Goal: Information Seeking & Learning: Learn about a topic

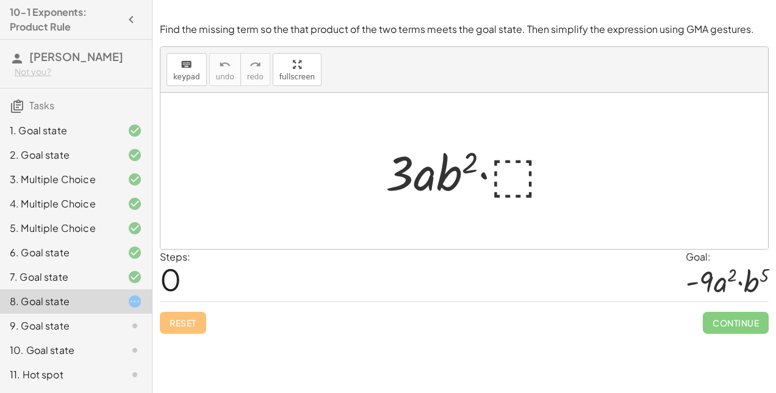
click at [507, 169] on div at bounding box center [468, 171] width 179 height 63
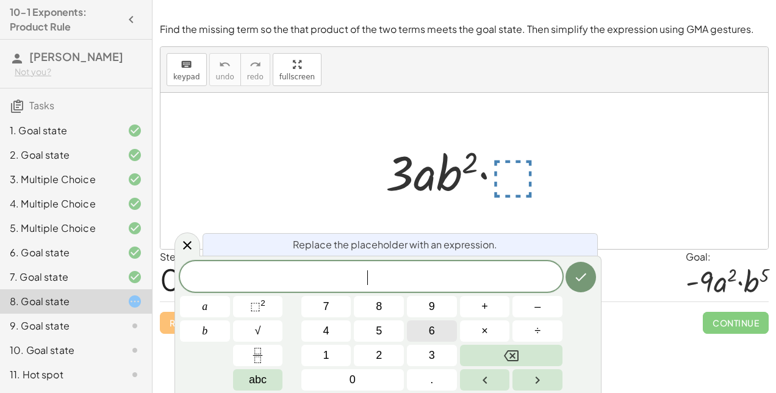
click at [435, 332] on button "6" at bounding box center [432, 330] width 50 height 21
click at [256, 312] on span "⬚" at bounding box center [255, 306] width 10 height 12
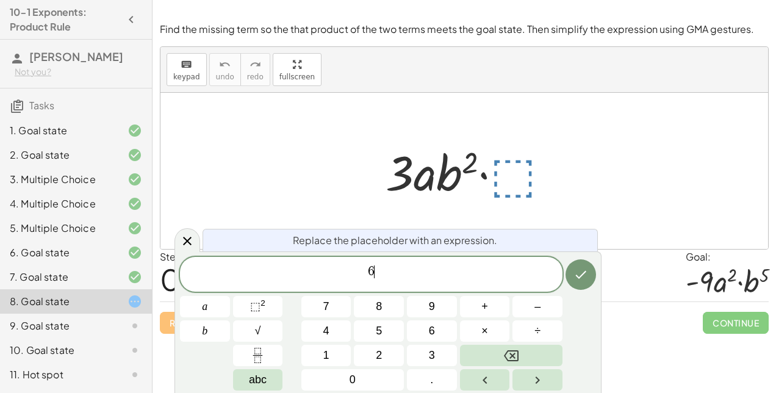
click at [382, 262] on div "6 ​" at bounding box center [371, 274] width 382 height 35
click at [379, 268] on span "6 ​" at bounding box center [371, 275] width 382 height 22
click at [377, 264] on span "6 ​" at bounding box center [371, 275] width 382 height 22
click at [362, 285] on span "​ 6" at bounding box center [371, 275] width 382 height 22
click at [376, 272] on span "​ 6" at bounding box center [371, 275] width 382 height 22
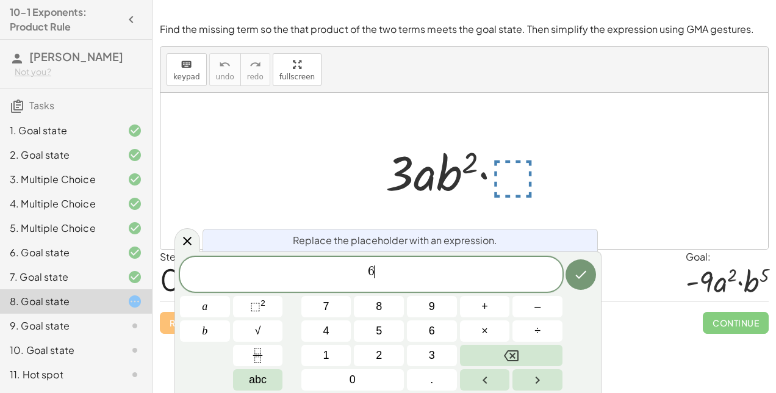
click at [373, 268] on span "6" at bounding box center [371, 271] width 7 height 13
click at [369, 281] on span "​" at bounding box center [371, 275] width 382 height 22
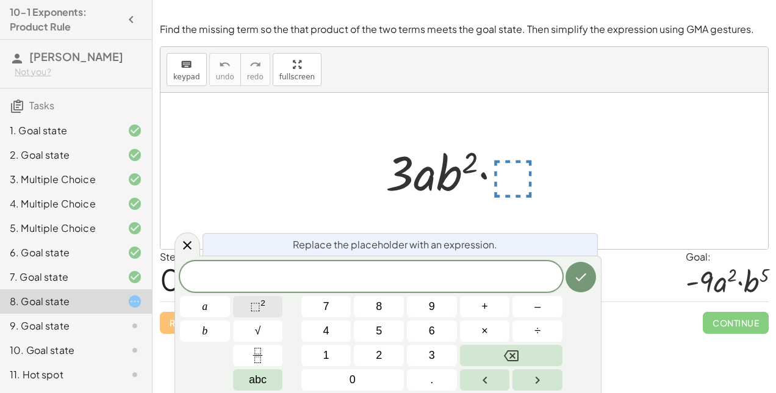
click at [268, 310] on button "⬚ 2" at bounding box center [258, 306] width 50 height 21
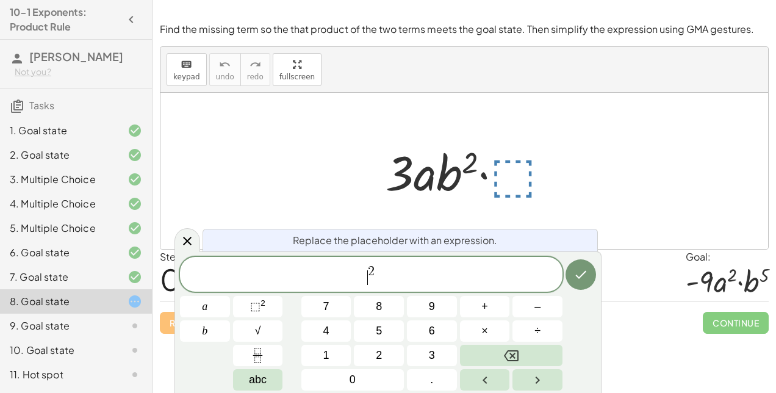
click at [362, 276] on span "​ 2" at bounding box center [371, 275] width 382 height 22
click at [394, 266] on span "6 2 ​" at bounding box center [371, 275] width 382 height 22
click at [385, 265] on span "6 2 ​" at bounding box center [371, 275] width 382 height 22
click at [379, 264] on span "6 2 ​" at bounding box center [371, 275] width 382 height 22
click at [582, 281] on icon "Done" at bounding box center [580, 274] width 15 height 15
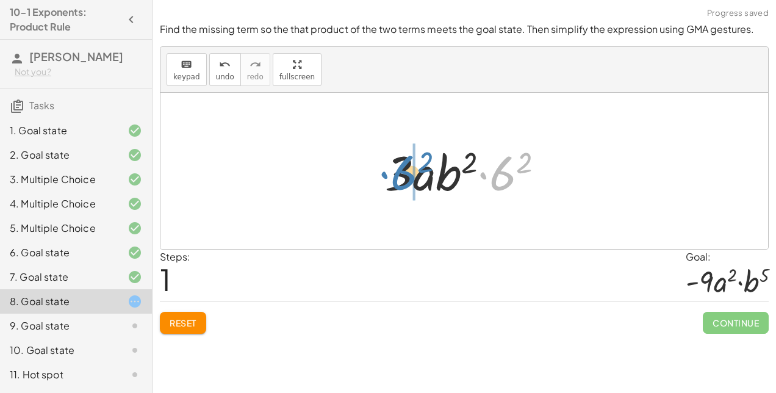
drag, startPoint x: 505, startPoint y: 180, endPoint x: 406, endPoint y: 179, distance: 98.8
click at [406, 179] on div at bounding box center [469, 171] width 181 height 63
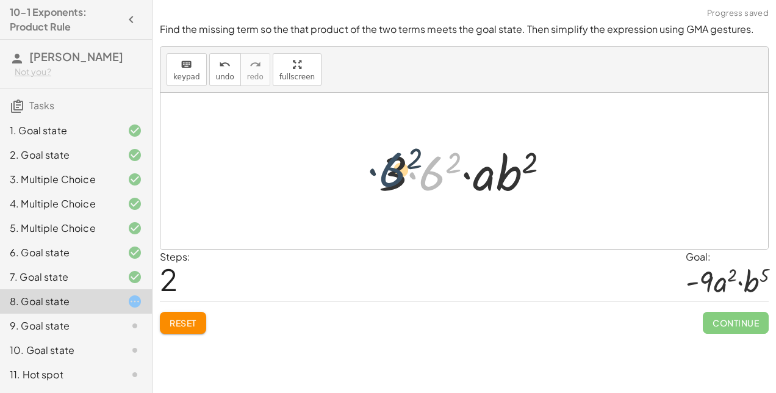
drag, startPoint x: 429, startPoint y: 177, endPoint x: 388, endPoint y: 174, distance: 41.6
click at [388, 174] on div at bounding box center [469, 171] width 192 height 63
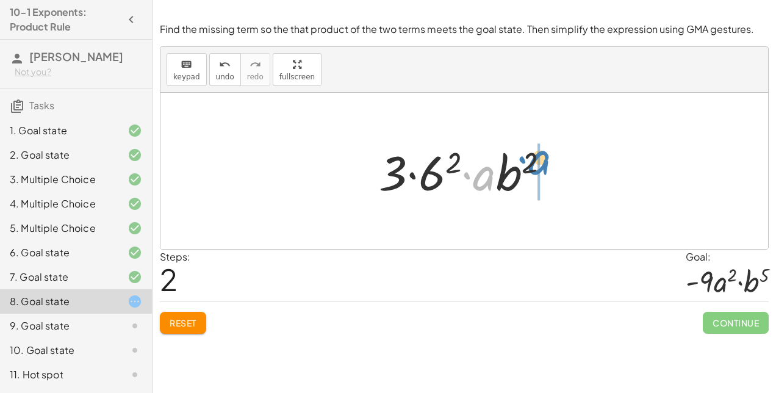
drag, startPoint x: 487, startPoint y: 177, endPoint x: 542, endPoint y: 160, distance: 56.7
click at [542, 160] on div at bounding box center [469, 171] width 192 height 63
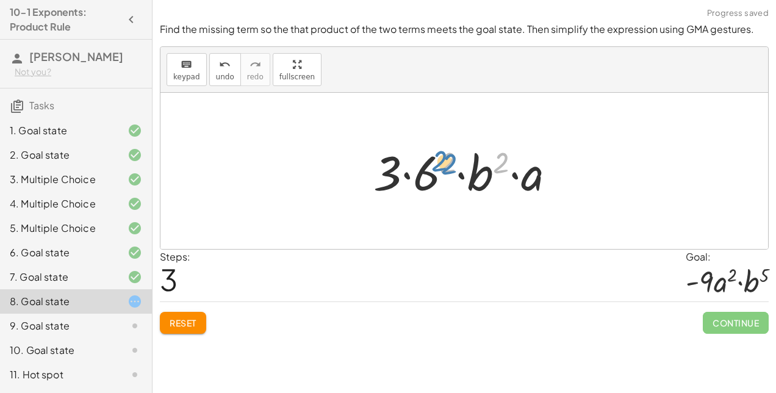
drag, startPoint x: 506, startPoint y: 160, endPoint x: 456, endPoint y: 162, distance: 50.0
click at [456, 162] on div at bounding box center [469, 171] width 204 height 63
drag, startPoint x: 429, startPoint y: 174, endPoint x: 398, endPoint y: 174, distance: 31.1
click at [398, 174] on div at bounding box center [469, 171] width 204 height 63
drag, startPoint x: 388, startPoint y: 174, endPoint x: 492, endPoint y: 177, distance: 103.7
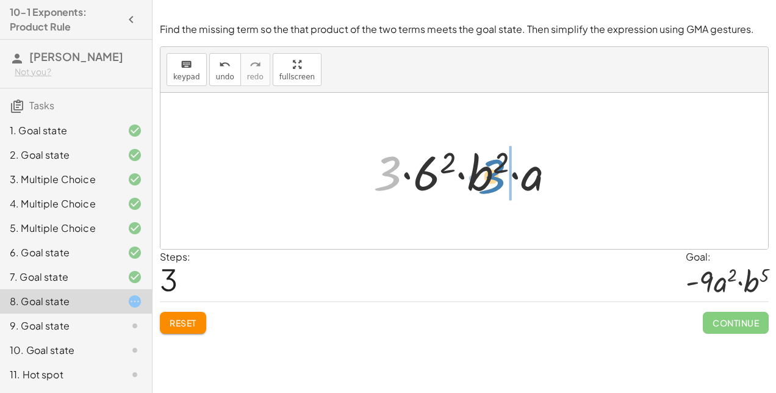
click at [492, 177] on div at bounding box center [469, 171] width 204 height 63
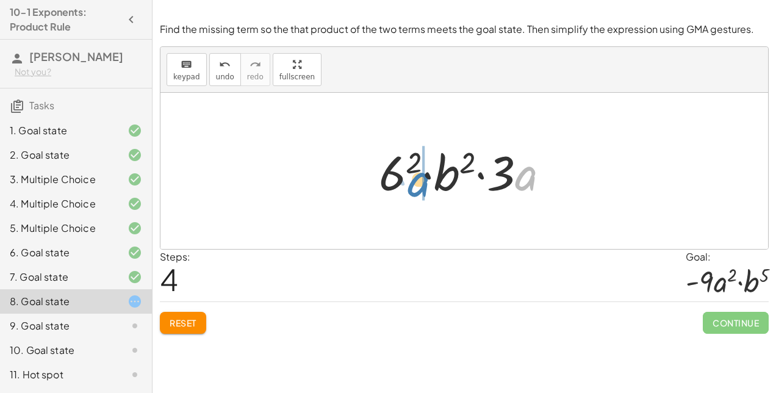
drag, startPoint x: 526, startPoint y: 178, endPoint x: 418, endPoint y: 184, distance: 107.5
click at [418, 184] on div at bounding box center [469, 171] width 192 height 63
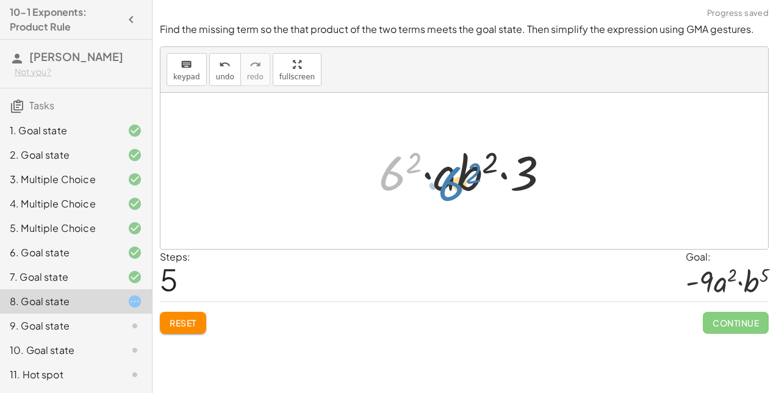
drag, startPoint x: 396, startPoint y: 168, endPoint x: 396, endPoint y: 202, distance: 34.2
click at [396, 202] on div "· 3 · a · b 2 · ⬚ · 3 · a · b 2 · 6 2 · 3 · 6 2 · a · b 2 · 3 · 6 2 · b 2 · a ·…" at bounding box center [463, 171] width 207 height 69
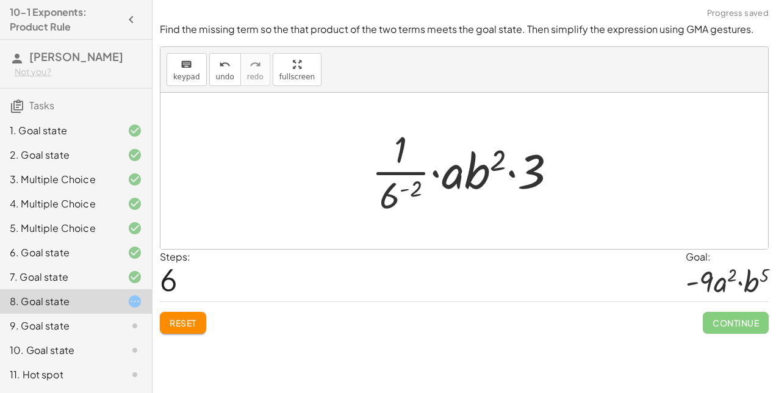
click at [194, 320] on span "Reset" at bounding box center [183, 322] width 27 height 11
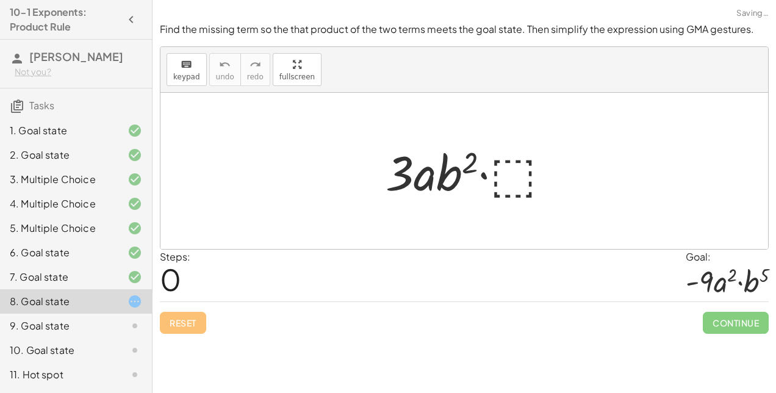
click at [511, 176] on div at bounding box center [468, 171] width 179 height 63
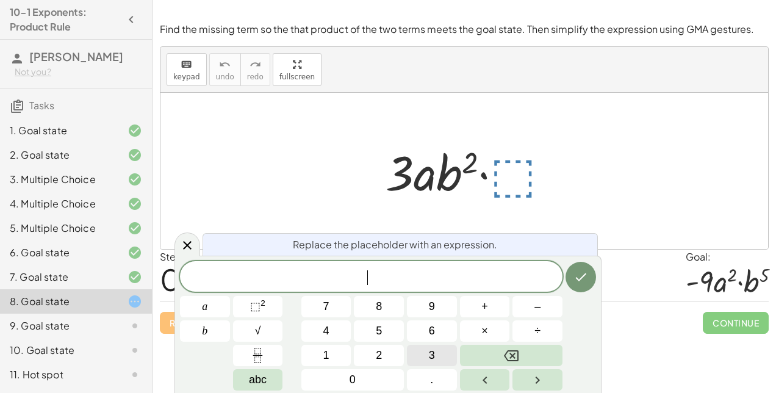
click at [426, 352] on button "3" at bounding box center [432, 355] width 50 height 21
click at [580, 276] on icon "Done" at bounding box center [580, 277] width 15 height 15
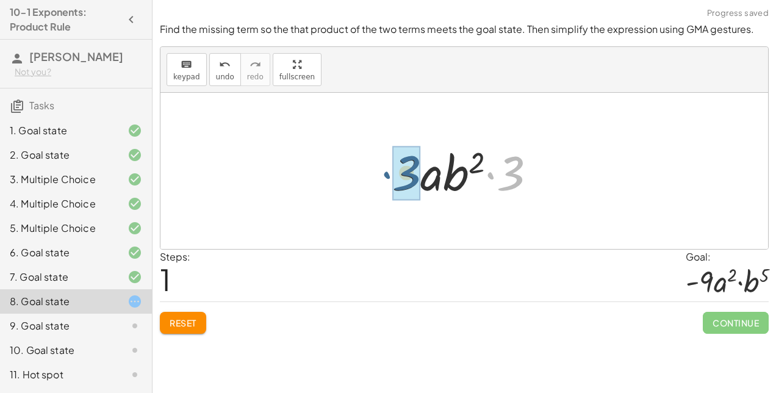
drag, startPoint x: 513, startPoint y: 177, endPoint x: 407, endPoint y: 176, distance: 105.5
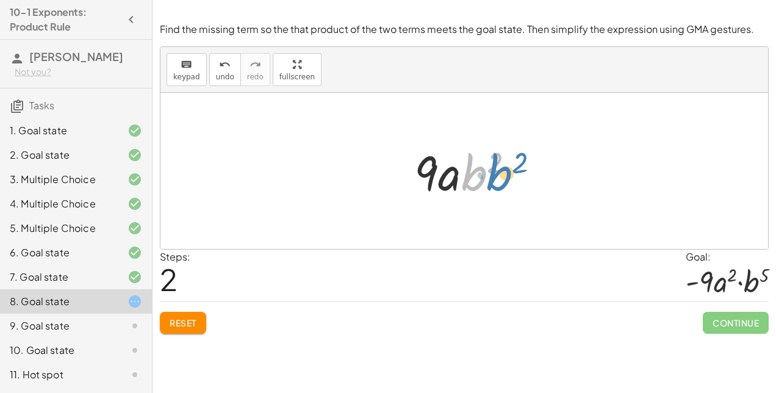
drag, startPoint x: 469, startPoint y: 175, endPoint x: 478, endPoint y: 176, distance: 8.6
click at [478, 176] on div at bounding box center [469, 171] width 122 height 63
drag, startPoint x: 498, startPoint y: 160, endPoint x: 465, endPoint y: 152, distance: 33.4
click at [465, 152] on div at bounding box center [469, 171] width 122 height 63
click at [181, 314] on button "Reset" at bounding box center [183, 323] width 46 height 22
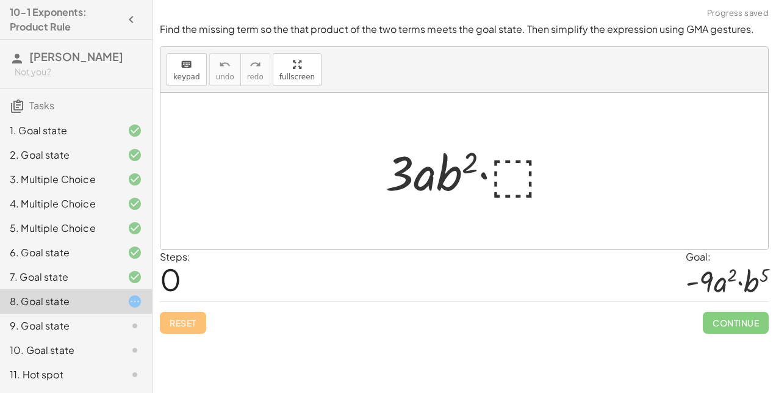
click at [516, 162] on div at bounding box center [468, 171] width 179 height 63
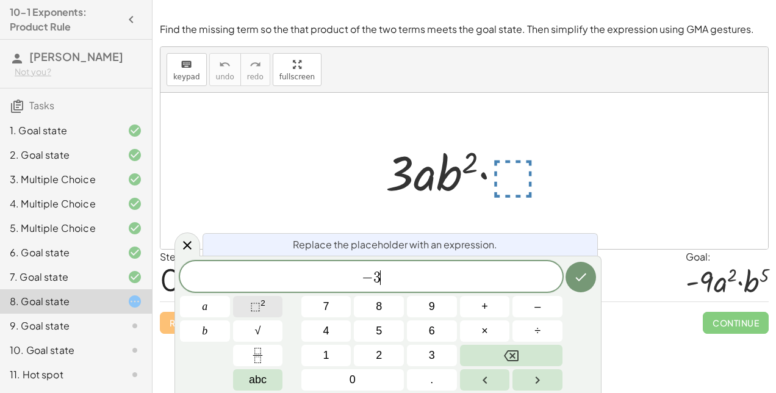
click at [262, 304] on sup "2" at bounding box center [262, 302] width 5 height 9
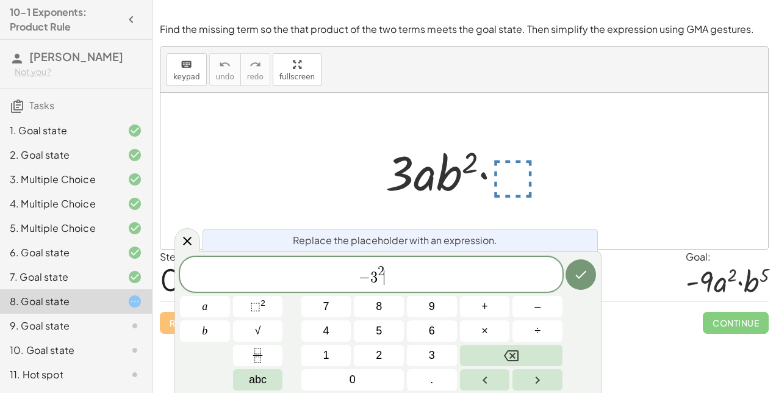
click at [398, 270] on span "− 3 2 ​" at bounding box center [371, 275] width 382 height 22
click at [578, 272] on icon "Done" at bounding box center [580, 274] width 15 height 15
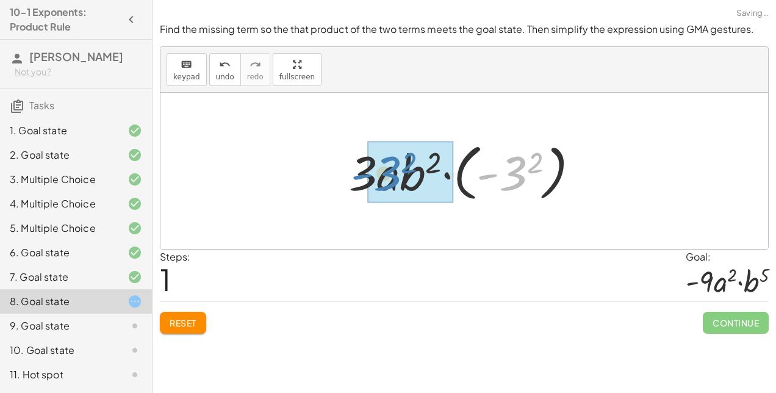
drag, startPoint x: 512, startPoint y: 182, endPoint x: 385, endPoint y: 182, distance: 126.9
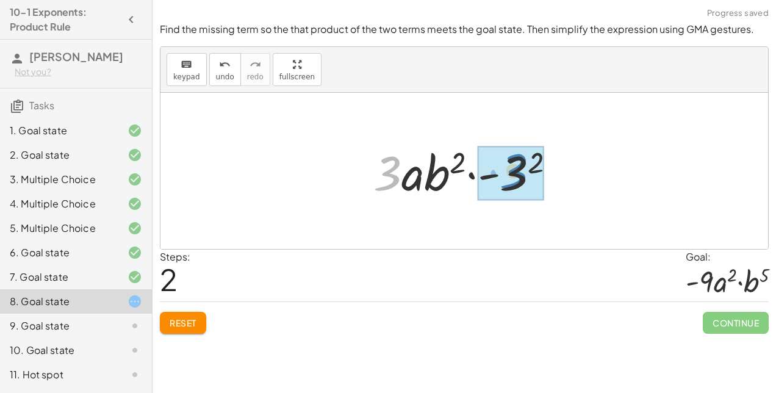
drag, startPoint x: 392, startPoint y: 173, endPoint x: 518, endPoint y: 170, distance: 126.9
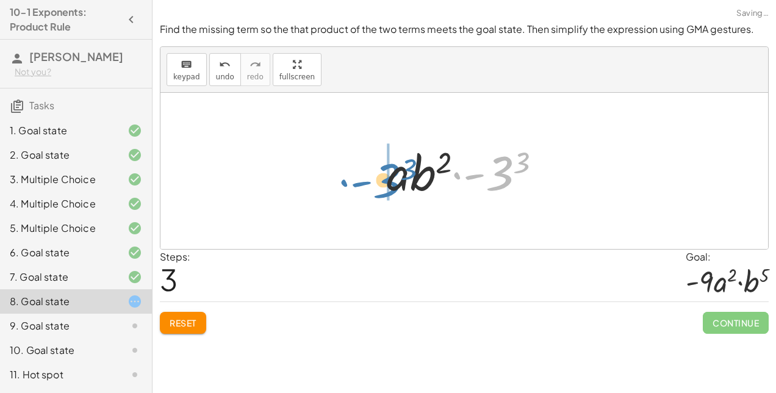
drag, startPoint x: 503, startPoint y: 173, endPoint x: 388, endPoint y: 180, distance: 114.3
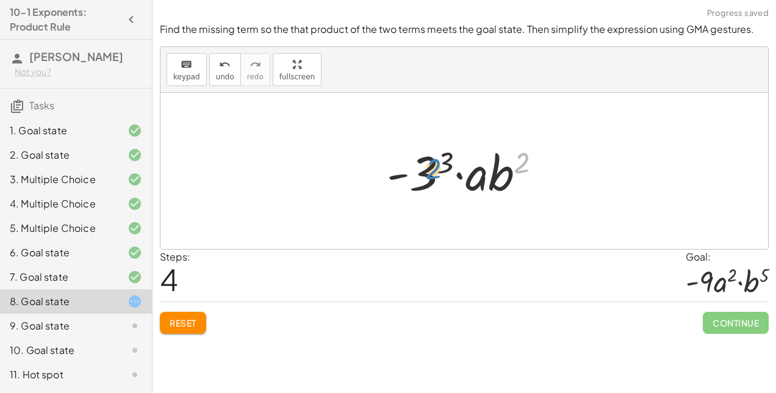
drag, startPoint x: 523, startPoint y: 160, endPoint x: 435, endPoint y: 166, distance: 88.0
click at [435, 166] on div at bounding box center [469, 171] width 177 height 63
